Goal: Transaction & Acquisition: Book appointment/travel/reservation

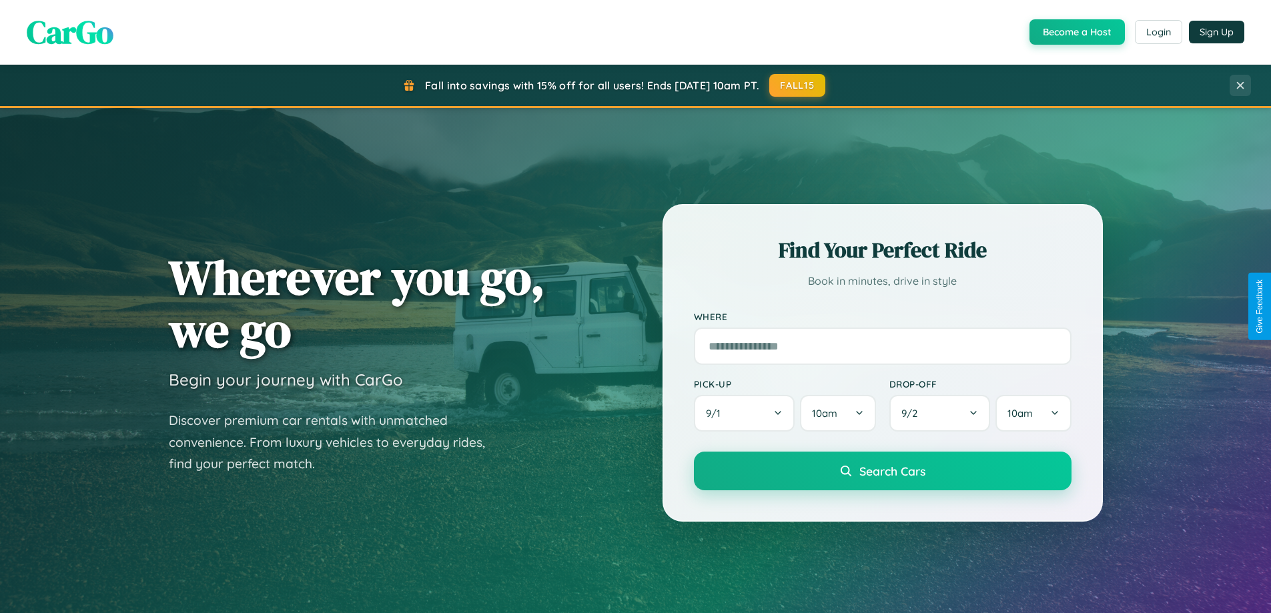
scroll to position [2568, 0]
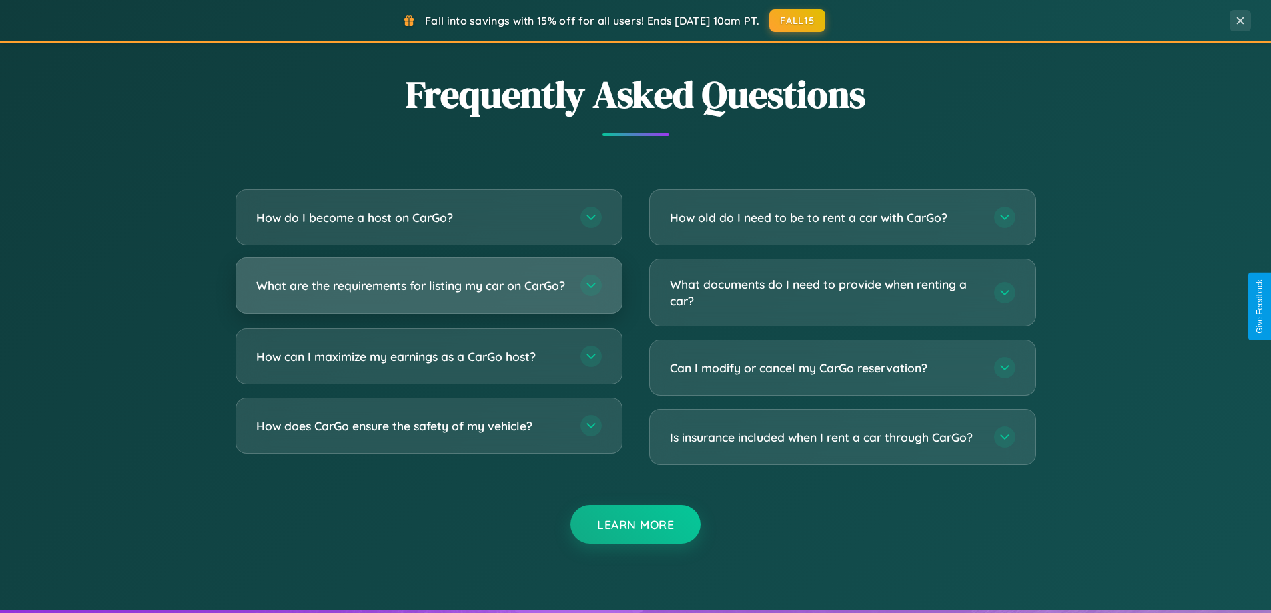
click at [428, 292] on h3 "What are the requirements for listing my car on CarGo?" at bounding box center [411, 286] width 311 height 17
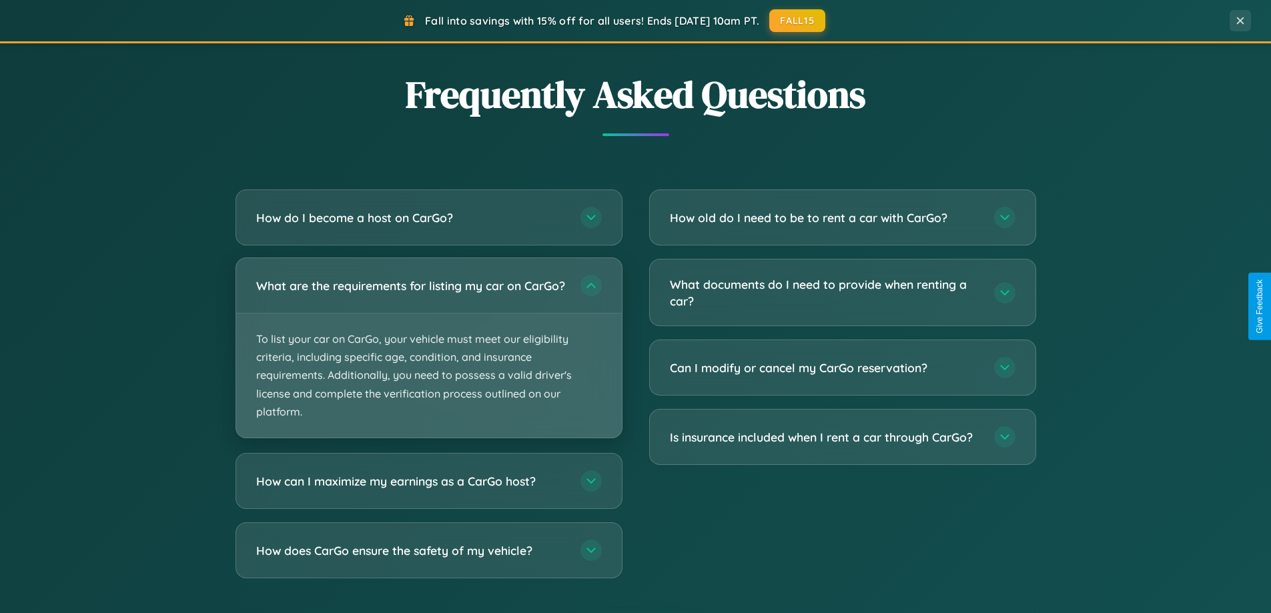
click at [428, 354] on p "To list your car on CarGo, your vehicle must meet our eligibility criteria, inc…" at bounding box center [429, 376] width 386 height 124
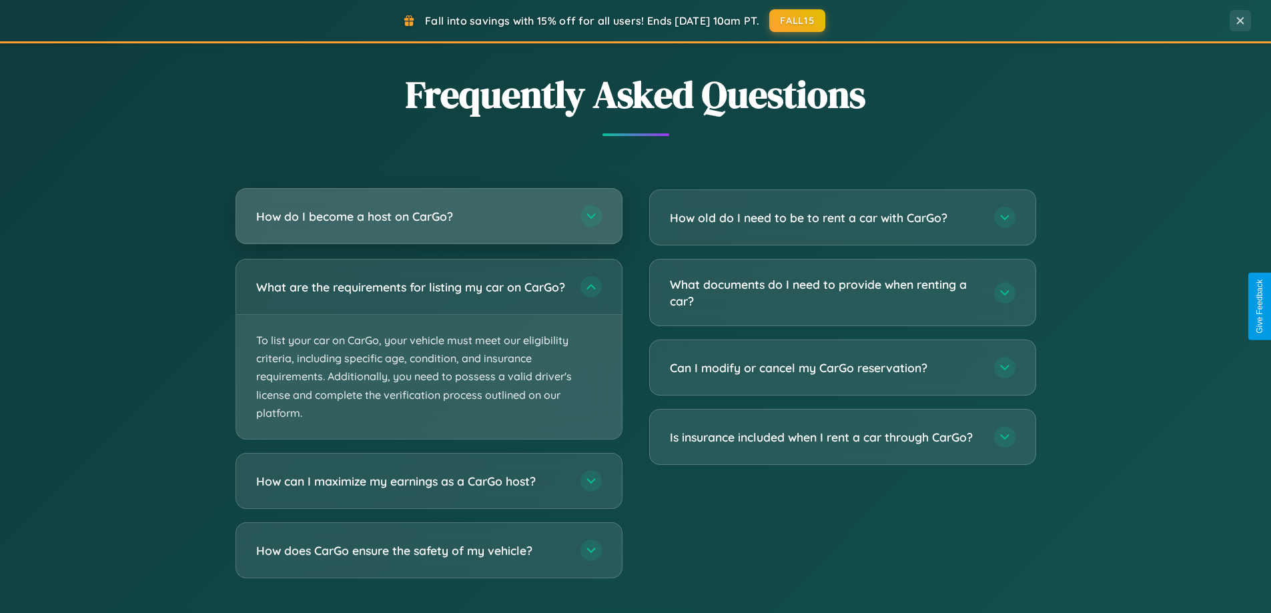
click at [428, 218] on h3 "How do I become a host on CarGo?" at bounding box center [411, 216] width 311 height 17
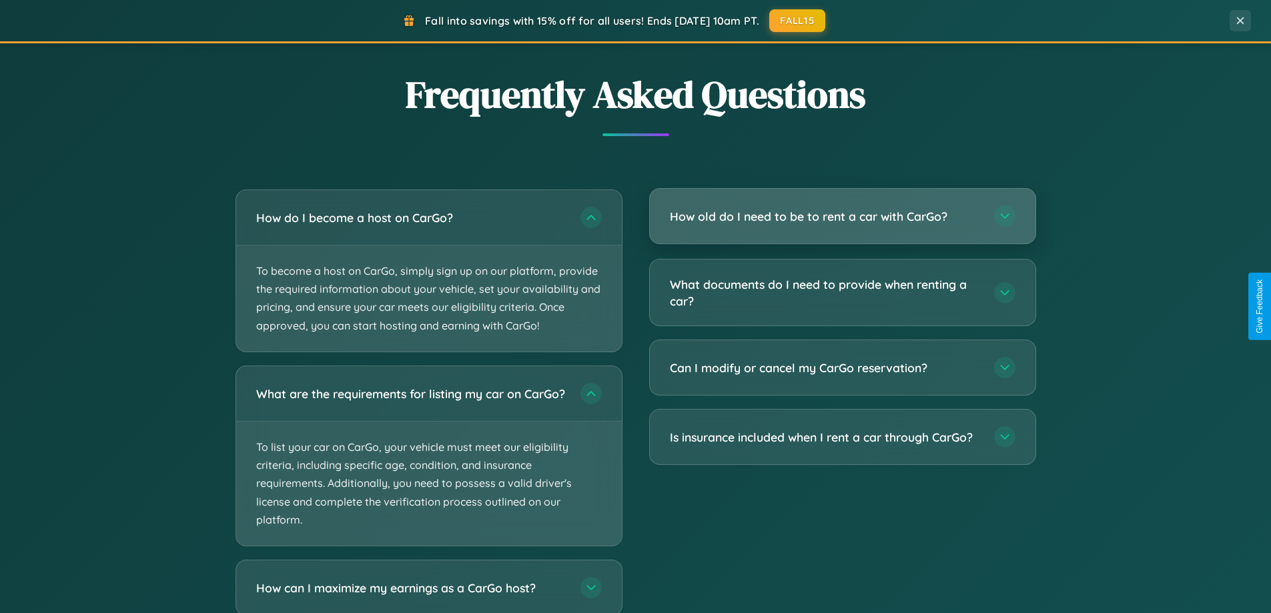
click at [842, 218] on h3 "How old do I need to be to rent a car with CarGo?" at bounding box center [825, 216] width 311 height 17
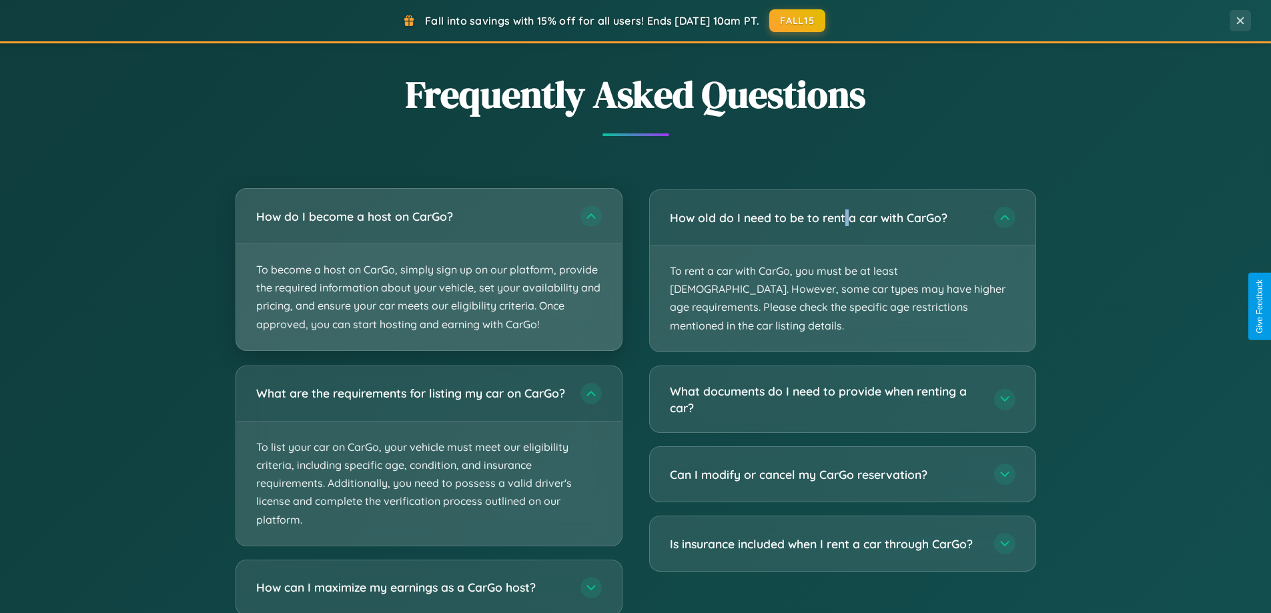
click at [428, 270] on p "To become a host on CarGo, simply sign up on our platform, provide the required…" at bounding box center [429, 297] width 386 height 106
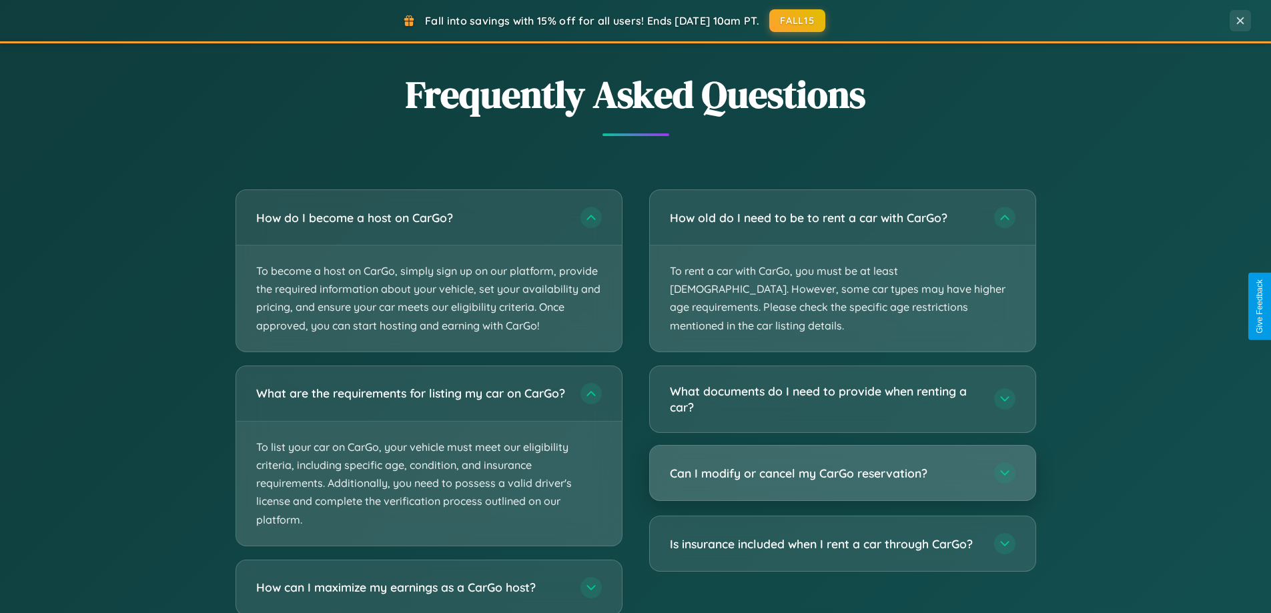
click at [842, 465] on h3 "Can I modify or cancel my CarGo reservation?" at bounding box center [825, 473] width 311 height 17
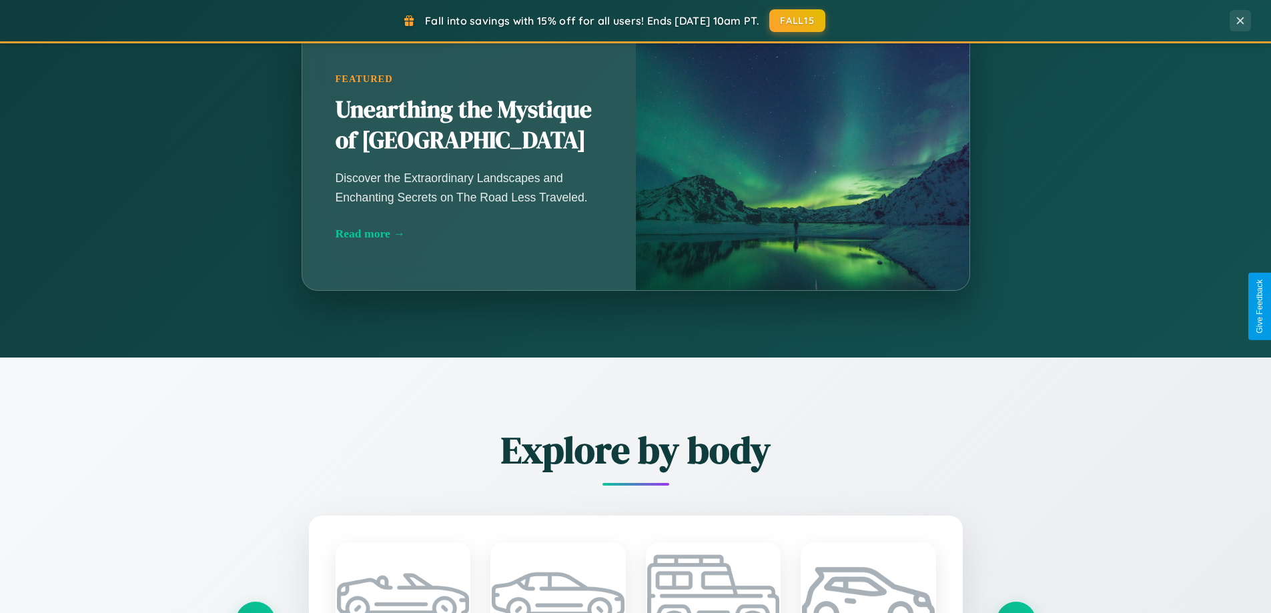
scroll to position [918, 0]
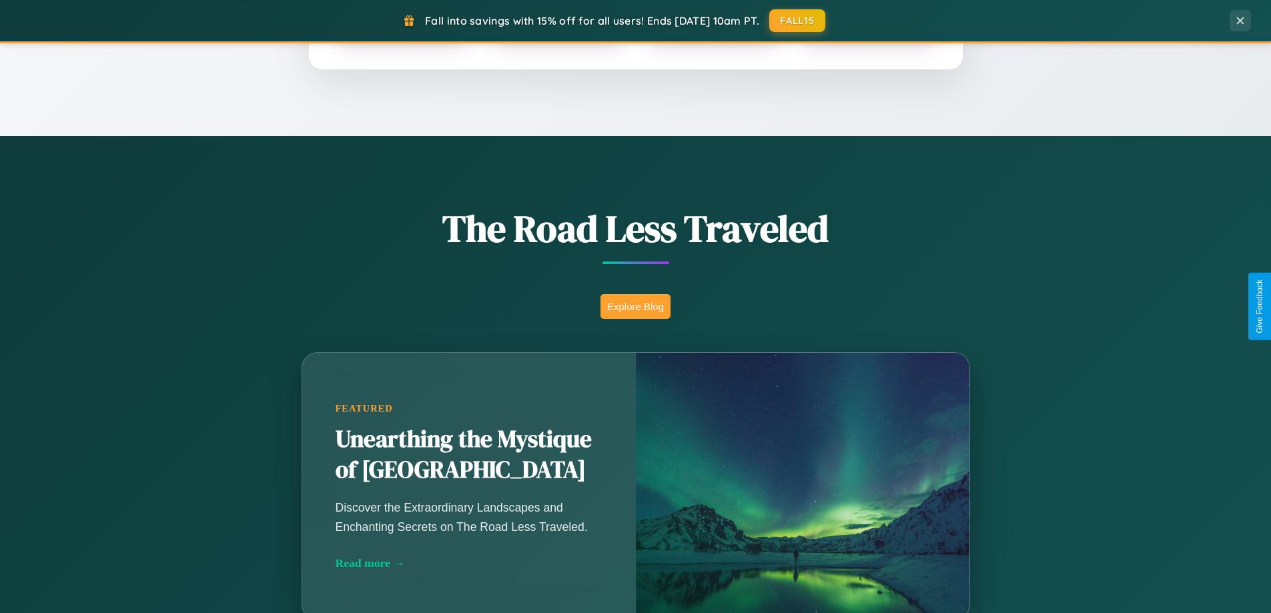
click at [635, 306] on button "Explore Blog" at bounding box center [636, 306] width 70 height 25
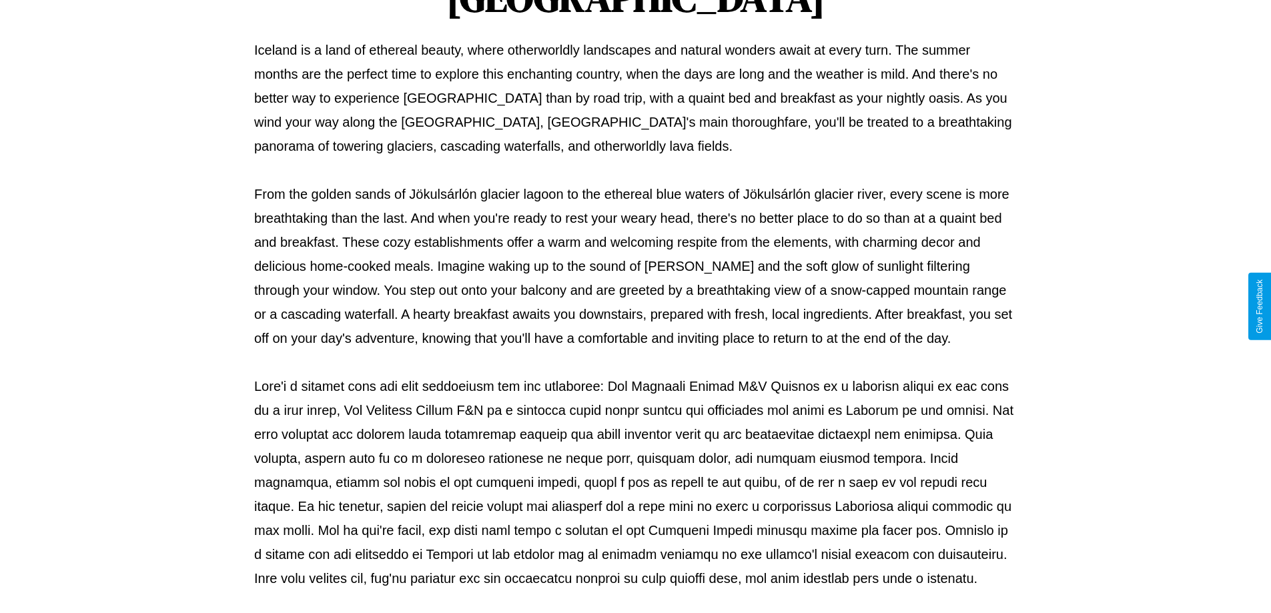
scroll to position [432, 0]
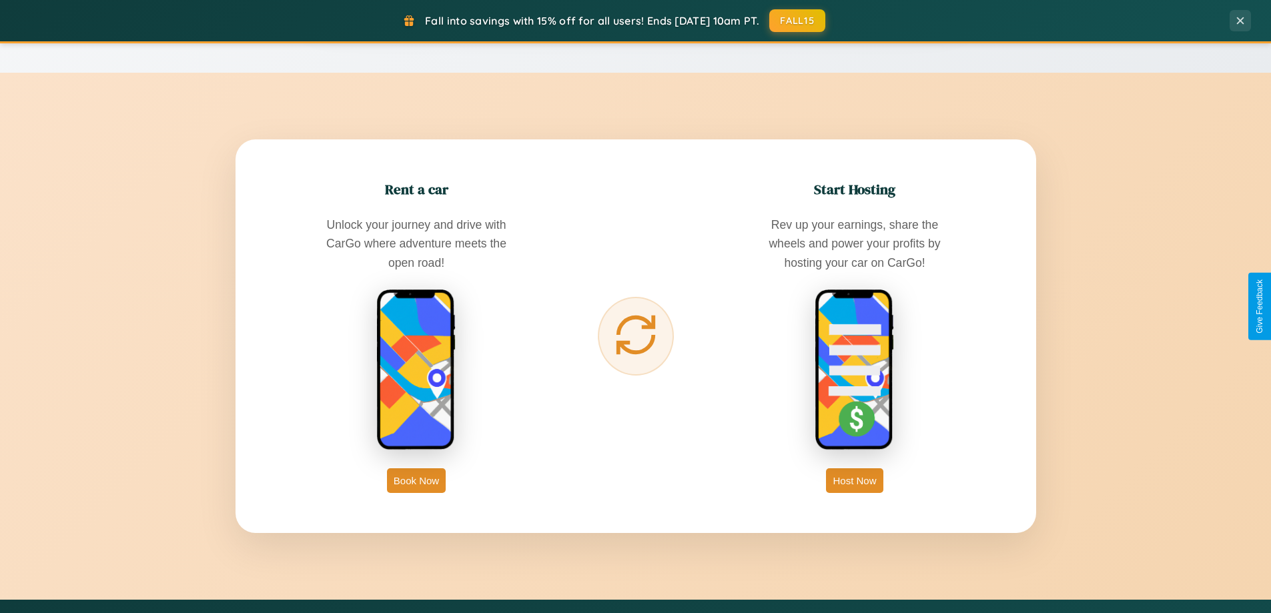
scroll to position [2144, 0]
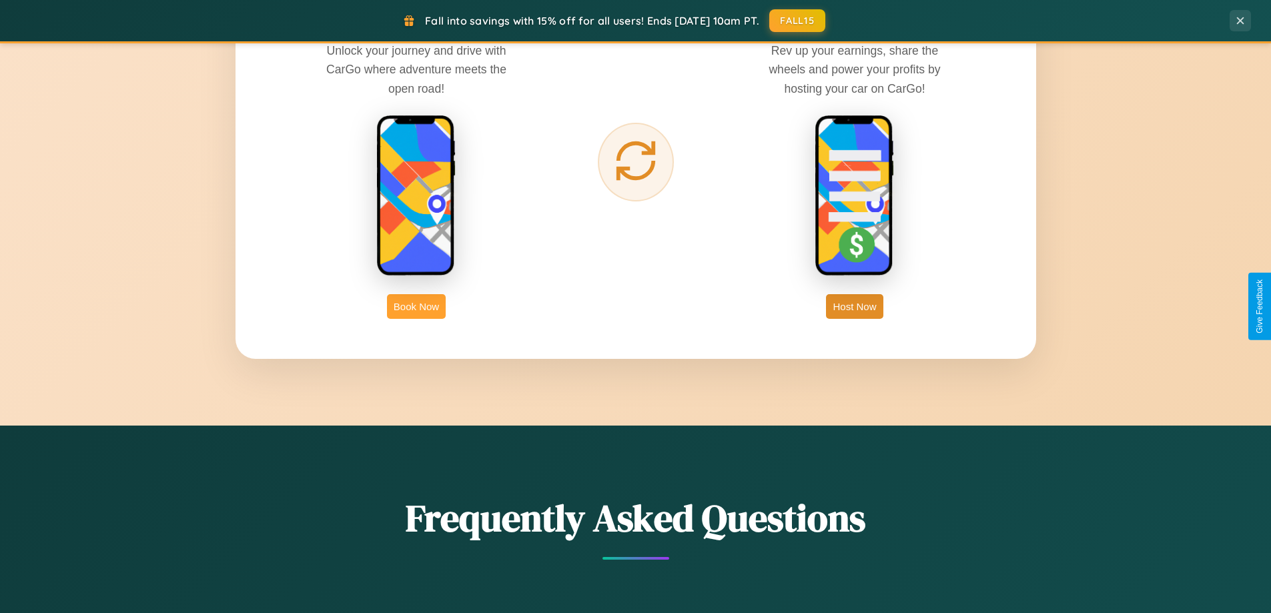
click at [416, 306] on button "Book Now" at bounding box center [416, 306] width 59 height 25
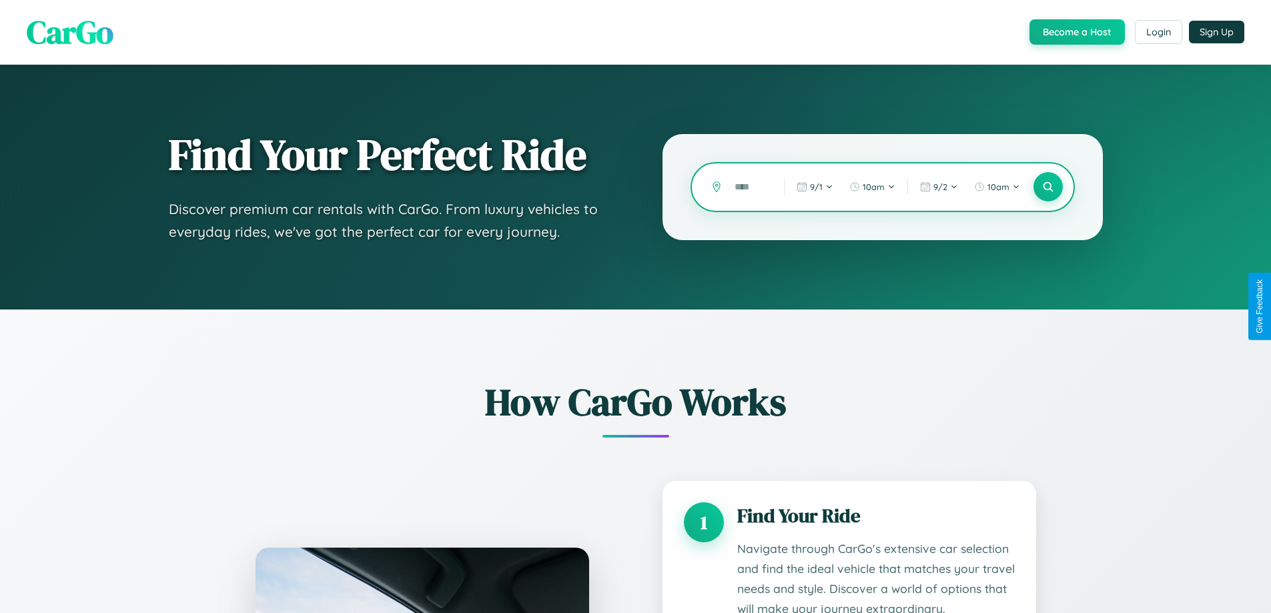
click at [749, 187] on input "text" at bounding box center [749, 187] width 43 height 23
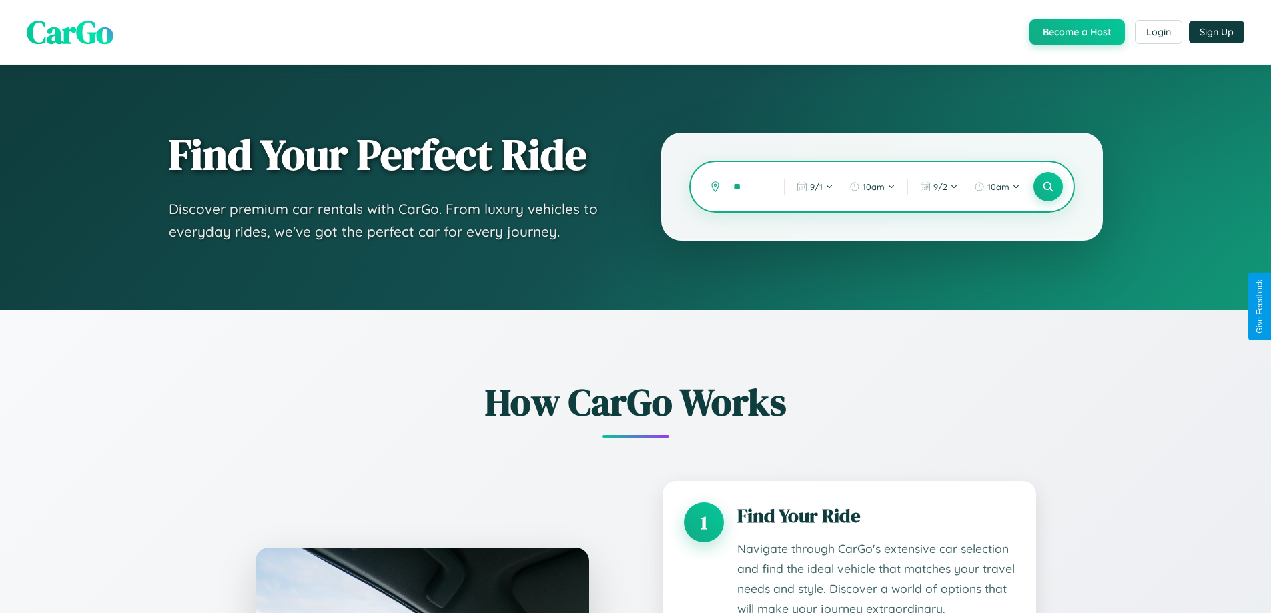
type input "*"
type input "*********"
click at [1048, 187] on icon at bounding box center [1048, 187] width 13 height 13
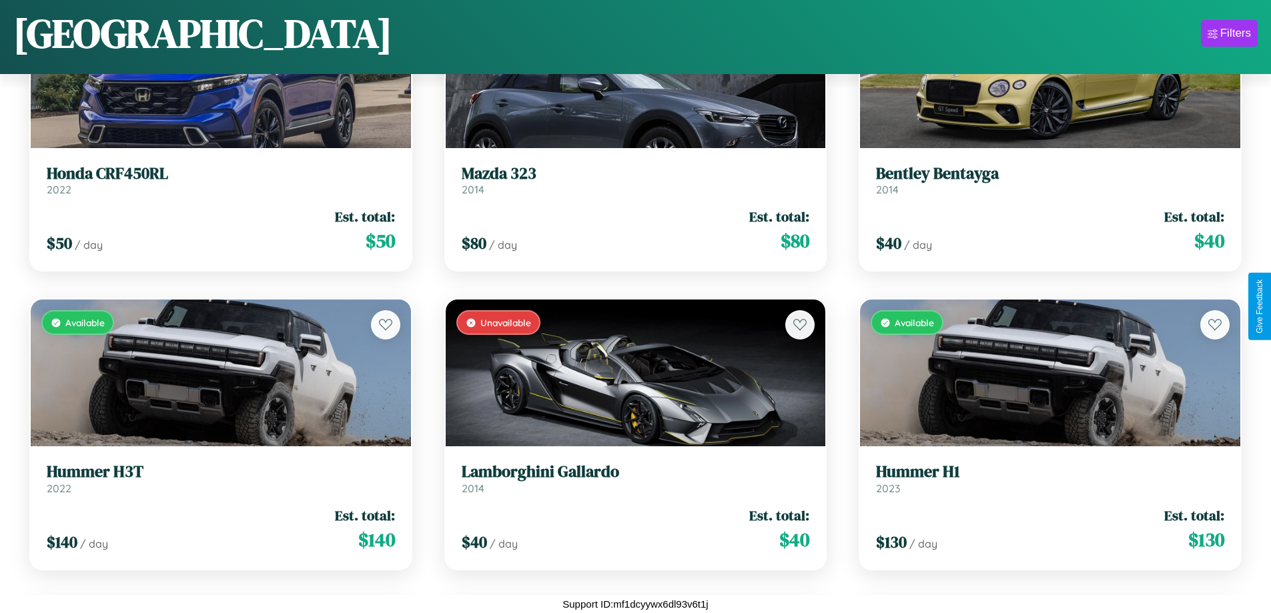
scroll to position [2579, 0]
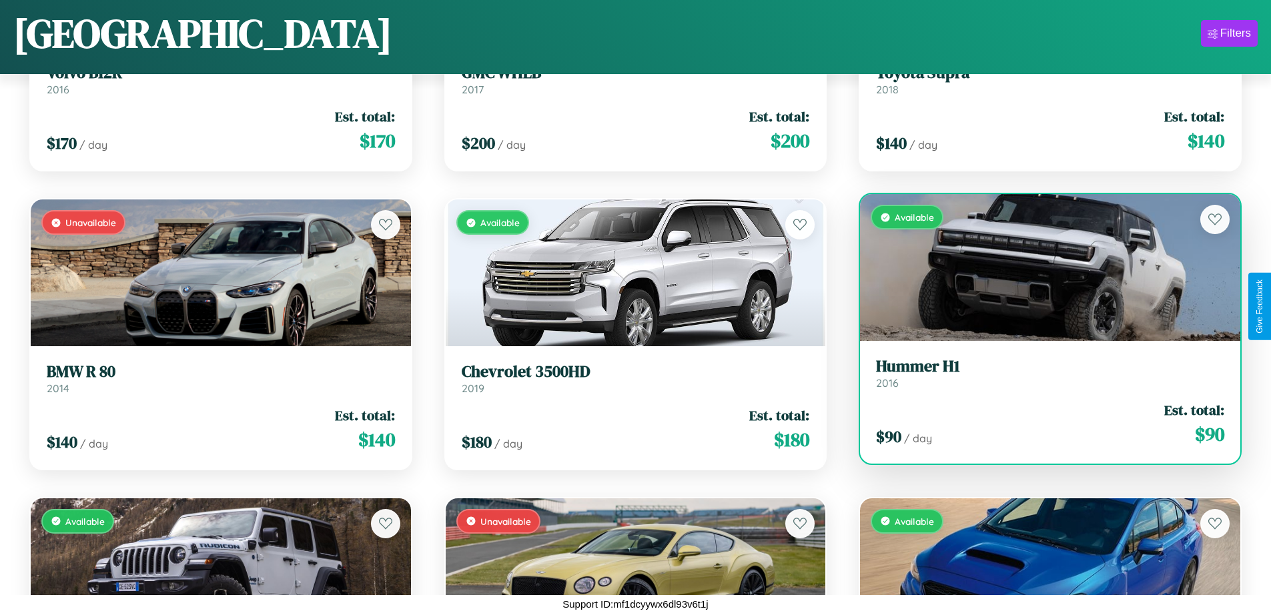
click at [1042, 424] on div "$ 90 / day Est. total: $ 90" at bounding box center [1050, 423] width 348 height 47
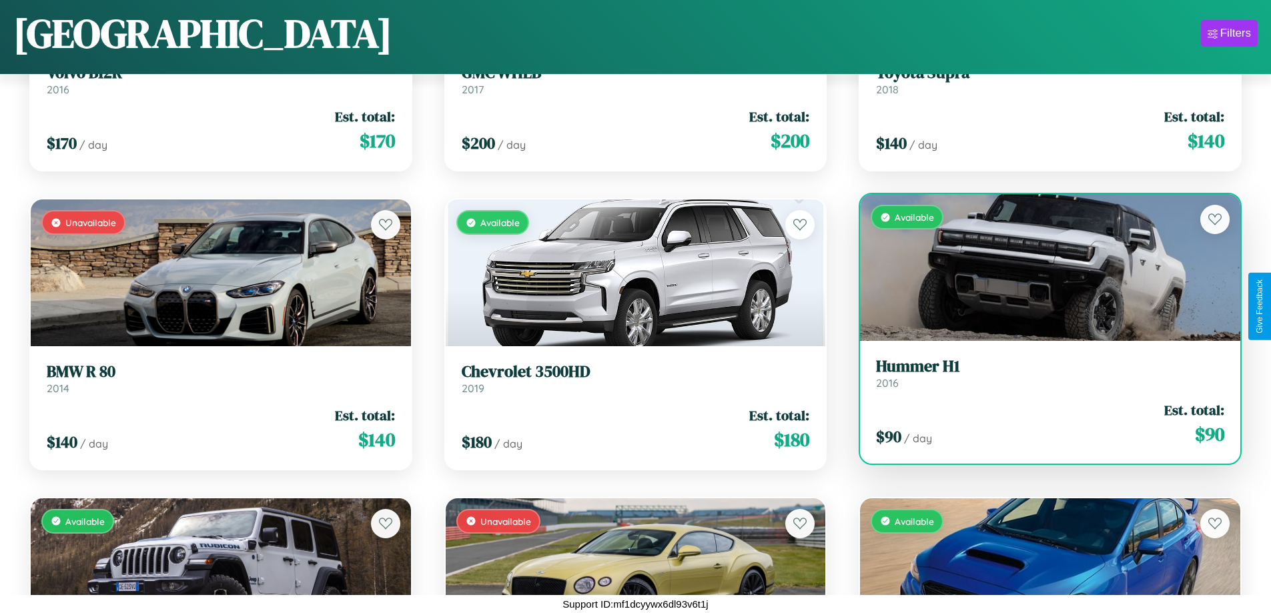
click at [1042, 424] on div "$ 90 / day Est. total: $ 90" at bounding box center [1050, 423] width 348 height 47
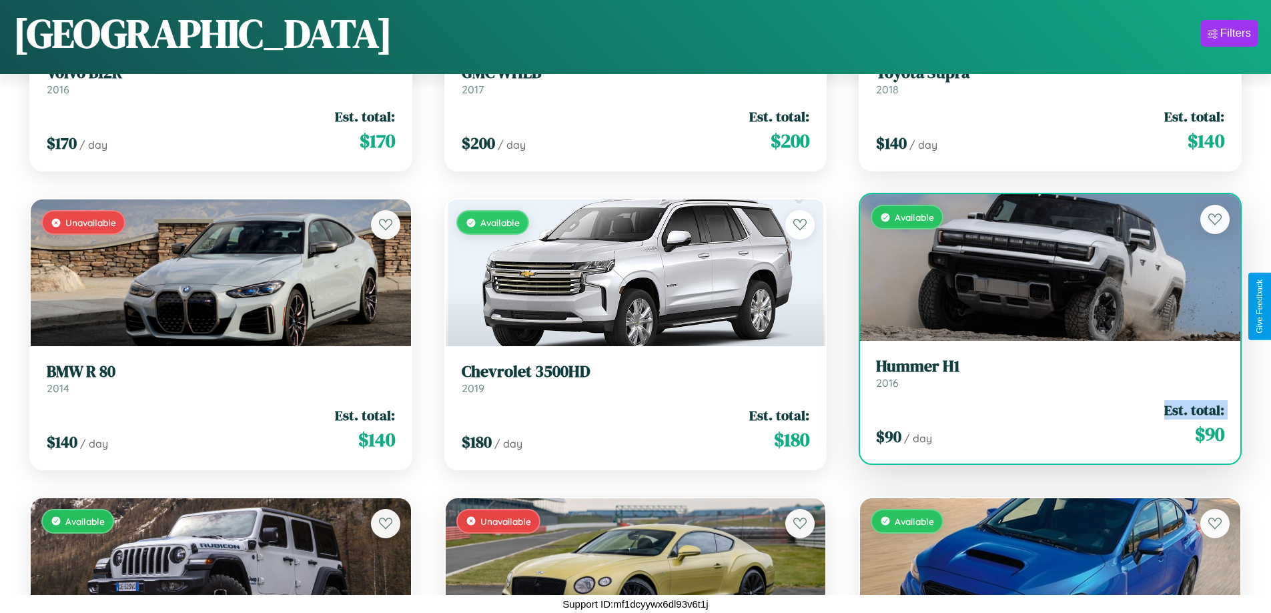
click at [1042, 424] on div "$ 90 / day Est. total: $ 90" at bounding box center [1050, 423] width 348 height 47
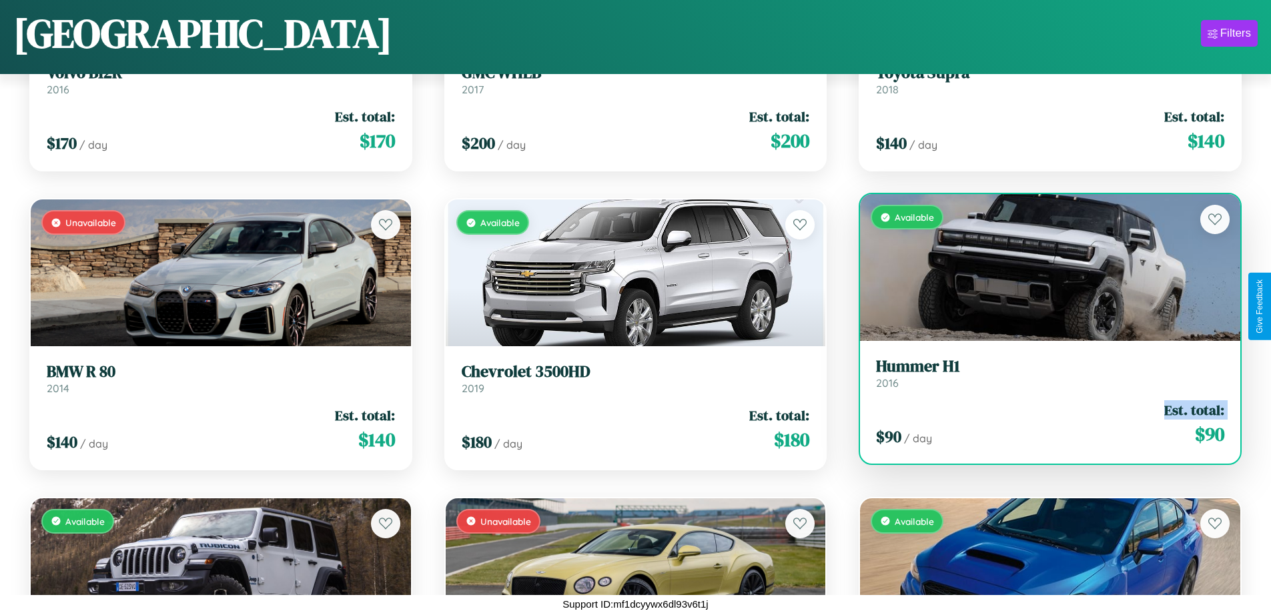
click at [1042, 424] on div "$ 90 / day Est. total: $ 90" at bounding box center [1050, 423] width 348 height 47
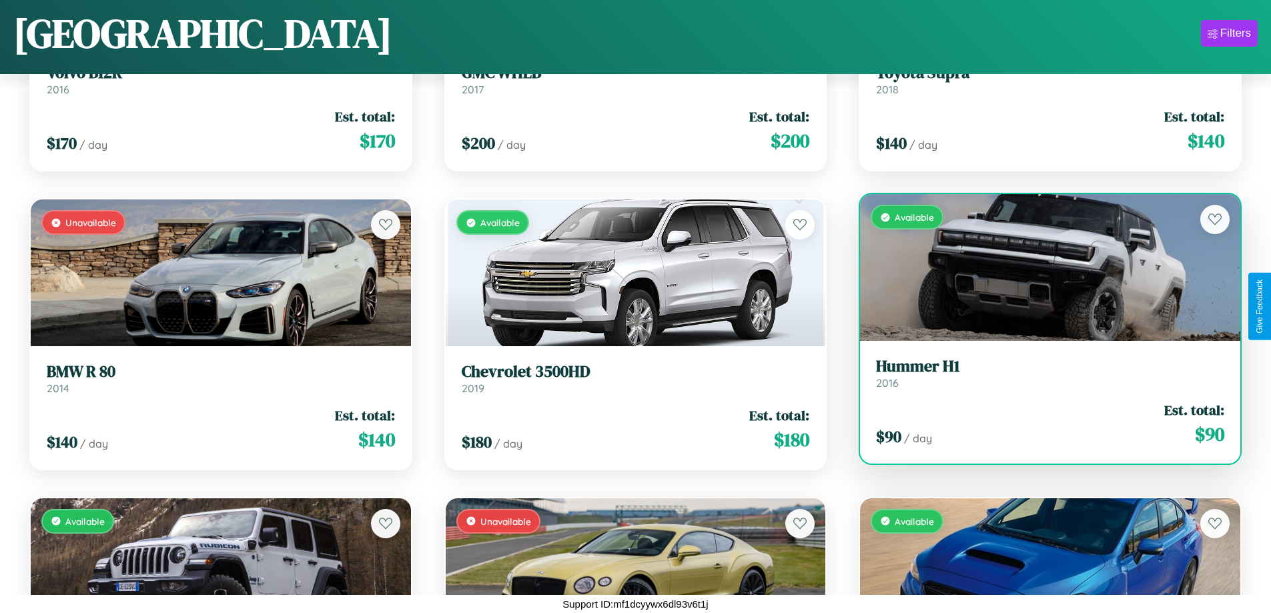
click at [1042, 424] on div "$ 90 / day Est. total: $ 90" at bounding box center [1050, 423] width 348 height 47
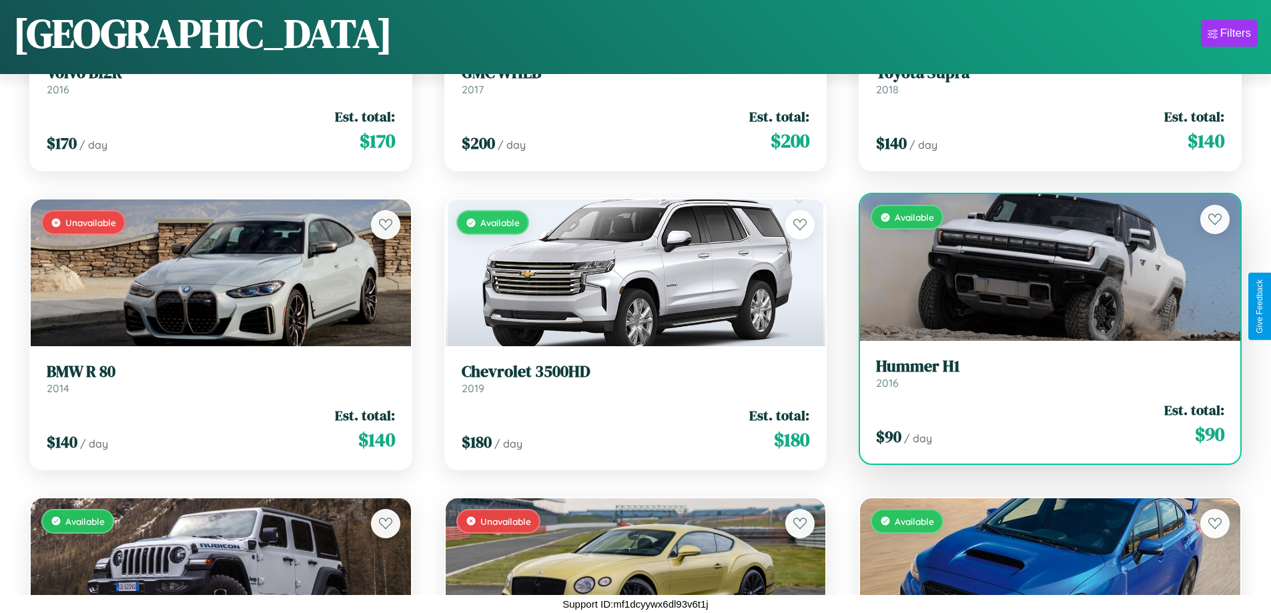
click at [1042, 373] on h3 "Hummer H1" at bounding box center [1050, 366] width 348 height 19
